Goal: Task Accomplishment & Management: Manage account settings

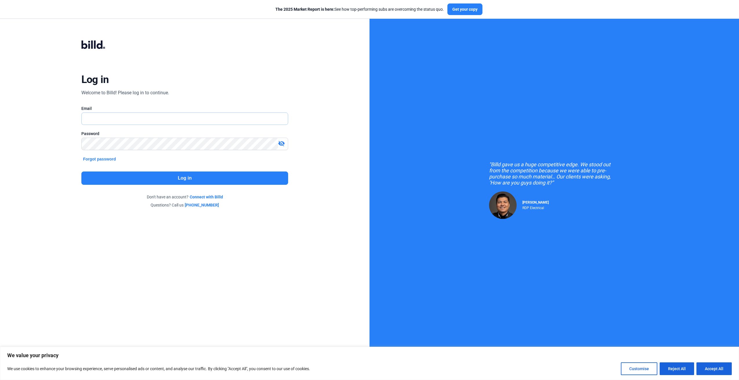
type input "[PERSON_NAME][EMAIL_ADDRESS][DOMAIN_NAME]"
click at [168, 183] on button "Log in" at bounding box center [184, 178] width 207 height 13
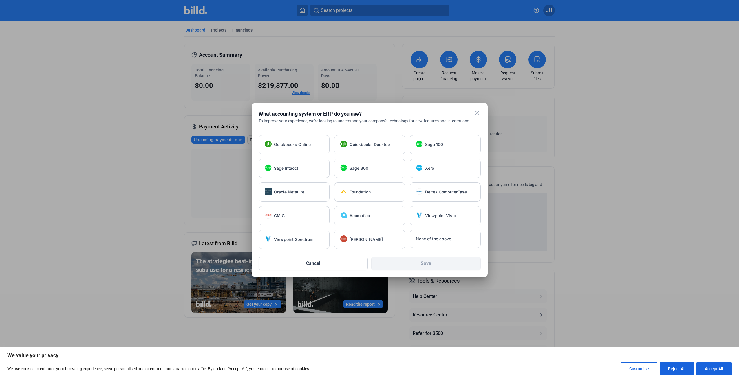
click at [477, 112] on mat-icon "close" at bounding box center [477, 112] width 7 height 7
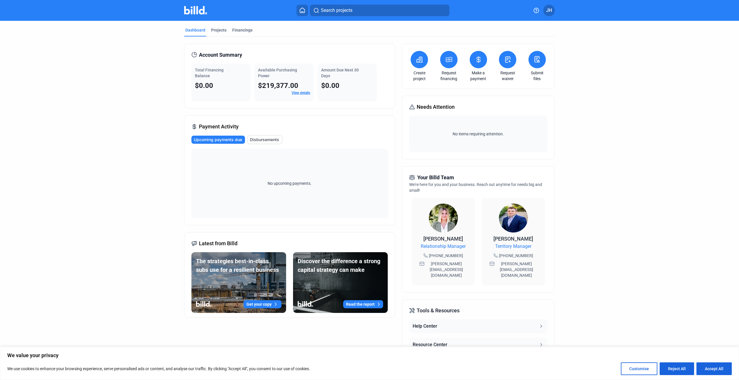
drag, startPoint x: 708, startPoint y: 370, endPoint x: 708, endPoint y: 367, distance: 3.2
click at [708, 370] on button "Accept All" at bounding box center [713, 369] width 35 height 13
checkbox input "true"
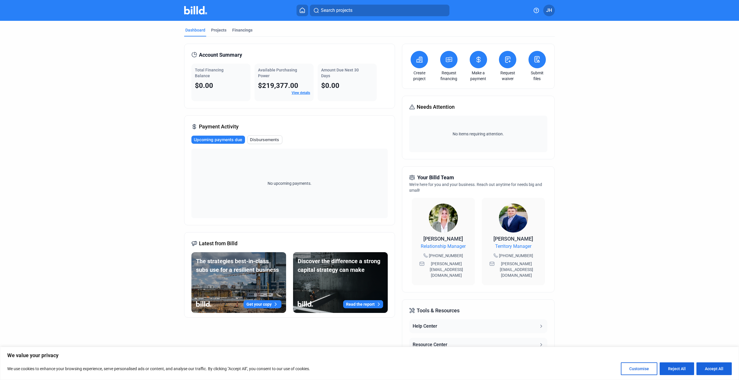
checkbox input "true"
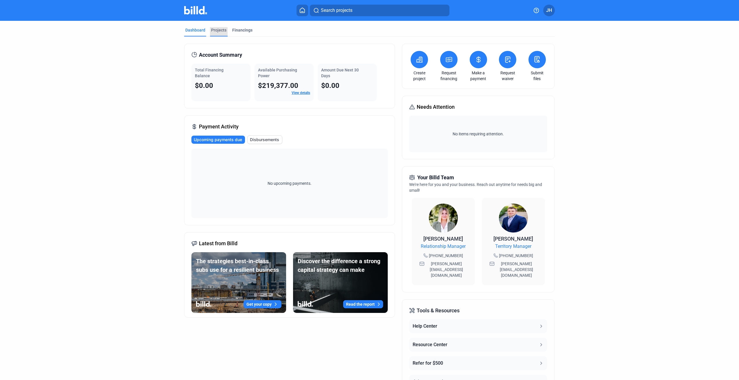
click at [219, 32] on div "Projects" at bounding box center [218, 30] width 15 height 6
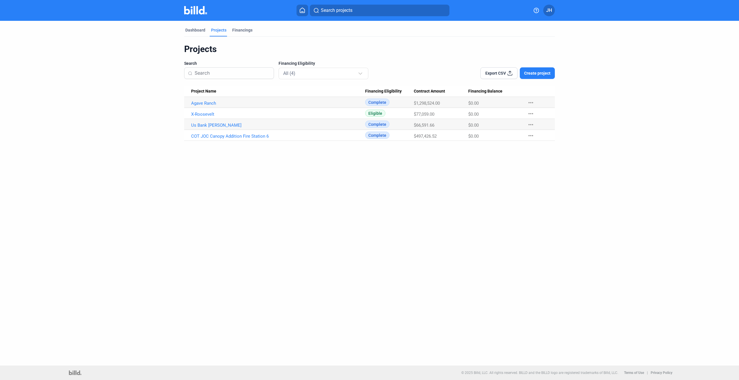
click at [533, 115] on mat-icon "more_horiz" at bounding box center [530, 113] width 7 height 7
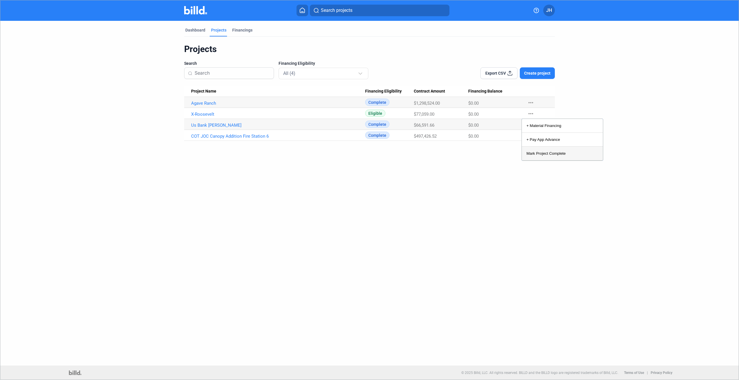
click at [540, 151] on button "Mark Project Complete" at bounding box center [562, 154] width 81 height 14
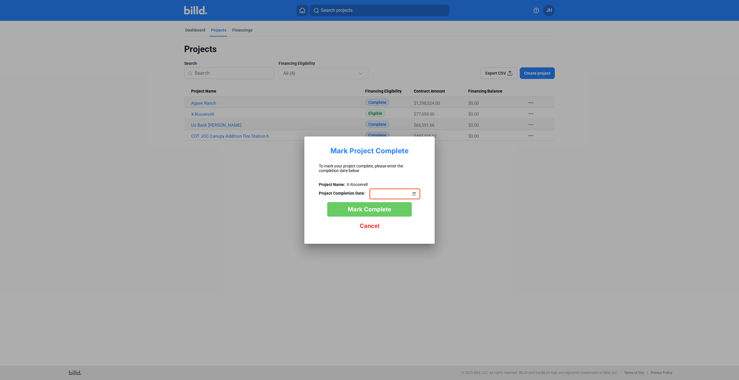
click at [375, 228] on span "Cancel" at bounding box center [369, 226] width 20 height 7
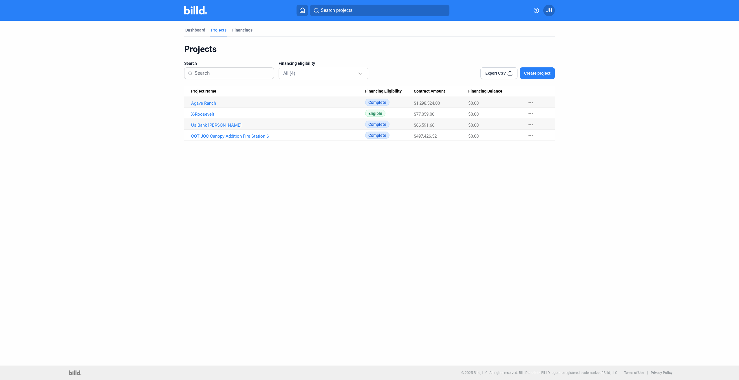
click at [197, 27] on mat-tab-group "Dashboard Projects Financings Projects Search Financing Eligibility All (4) Exp…" at bounding box center [369, 81] width 370 height 120
click at [197, 31] on div "Dashboard" at bounding box center [195, 30] width 20 height 6
